Goal: Task Accomplishment & Management: Manage account settings

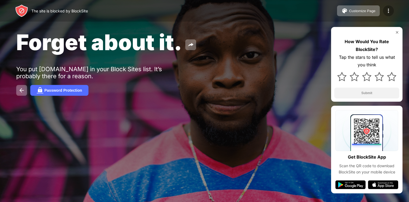
click at [386, 13] on img at bounding box center [388, 11] width 6 height 6
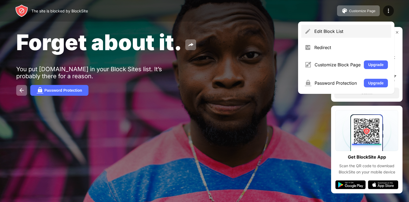
click at [345, 32] on div "Edit Block List" at bounding box center [351, 31] width 74 height 5
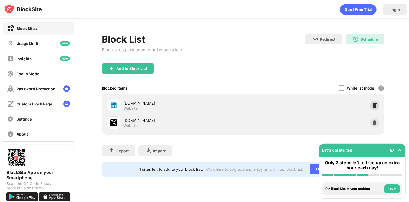
click at [376, 106] on img at bounding box center [374, 105] width 5 height 5
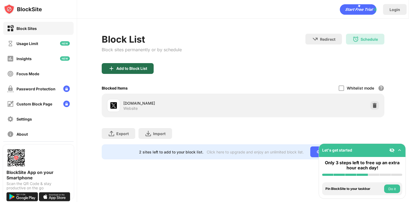
click at [130, 70] on div "Add to Block List" at bounding box center [131, 69] width 31 height 4
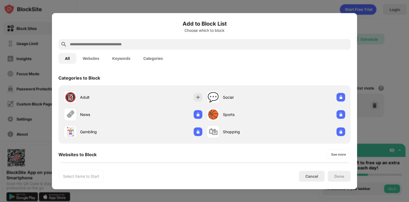
click at [84, 41] on input "text" at bounding box center [208, 44] width 279 height 6
type input "*"
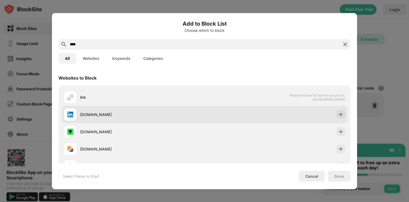
type input "****"
click at [84, 110] on div "[DOMAIN_NAME]" at bounding box center [134, 114] width 141 height 13
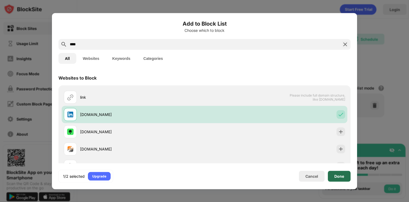
click at [335, 175] on div "Done" at bounding box center [339, 176] width 10 height 4
